Goal: Information Seeking & Learning: Find specific fact

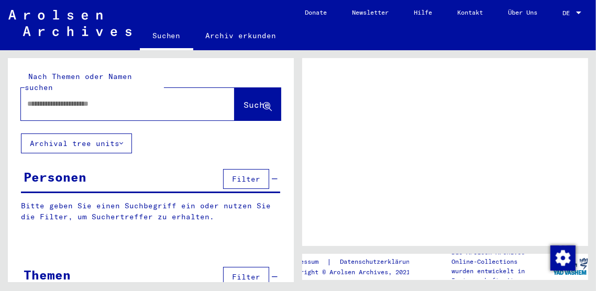
click at [136, 98] on input "text" at bounding box center [118, 103] width 182 height 11
type input "******"
click at [244, 100] on span "Suche" at bounding box center [257, 105] width 26 height 10
click at [245, 100] on span "Suche" at bounding box center [257, 105] width 26 height 10
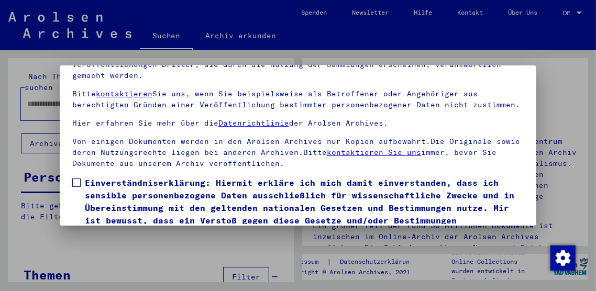
scroll to position [109, 0]
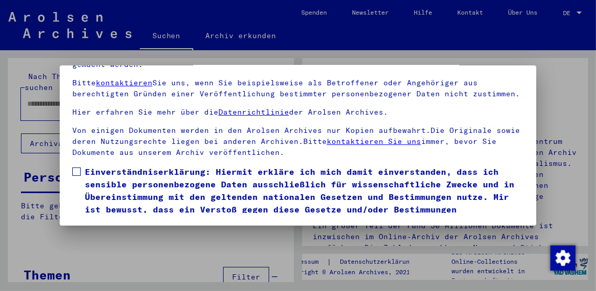
click at [79, 168] on span at bounding box center [76, 172] width 8 height 8
click at [120, 234] on button "Ich stimme zu" at bounding box center [111, 244] width 79 height 20
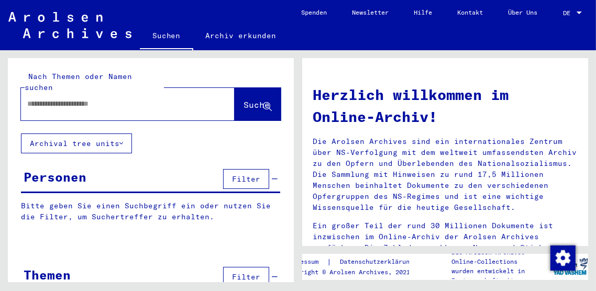
click at [137, 98] on input "text" at bounding box center [115, 103] width 176 height 11
click at [250, 100] on span "Suche" at bounding box center [257, 105] width 26 height 10
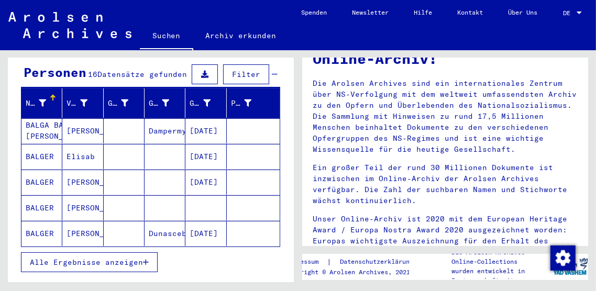
scroll to position [106, 0]
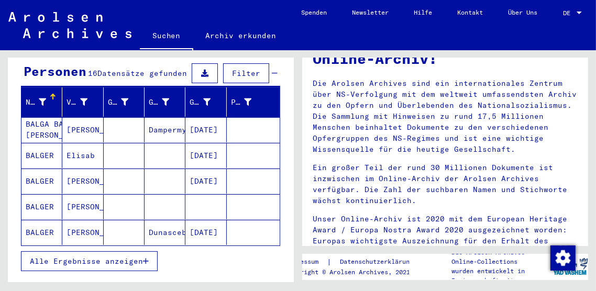
click at [115, 257] on span "Alle Ergebnisse anzeigen" at bounding box center [86, 261] width 113 height 9
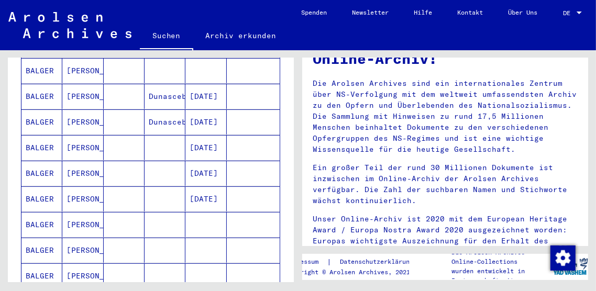
scroll to position [242, 0]
click at [83, 216] on mat-cell "[PERSON_NAME]" at bounding box center [82, 224] width 41 height 25
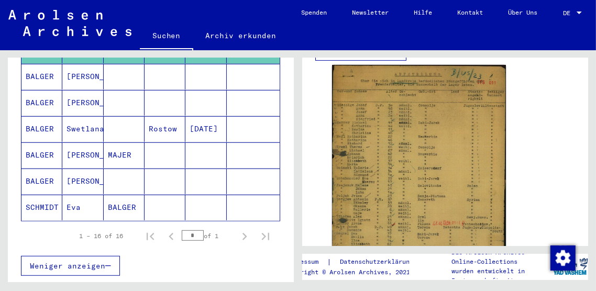
scroll to position [422, 0]
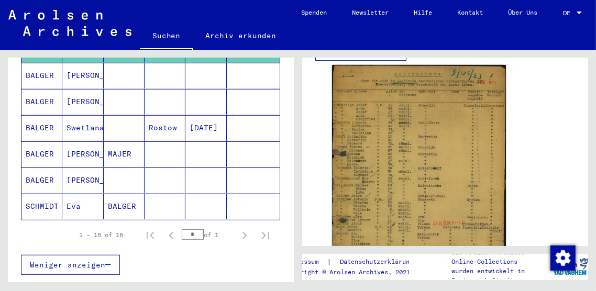
click at [90, 194] on mat-cell "Eva" at bounding box center [82, 207] width 41 height 26
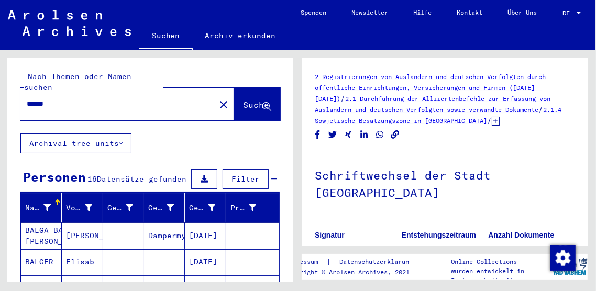
click at [72, 98] on input "******" at bounding box center [118, 103] width 182 height 11
type input "*"
type input "*****"
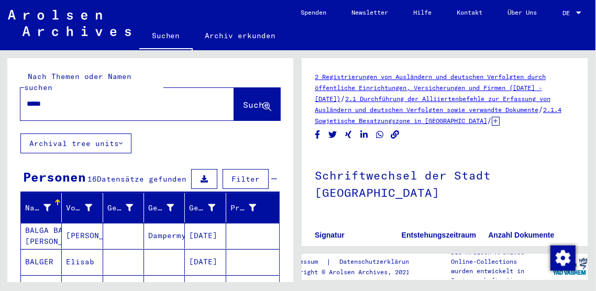
click at [243, 100] on span "Suche" at bounding box center [256, 105] width 26 height 10
